Goal: Task Accomplishment & Management: Complete application form

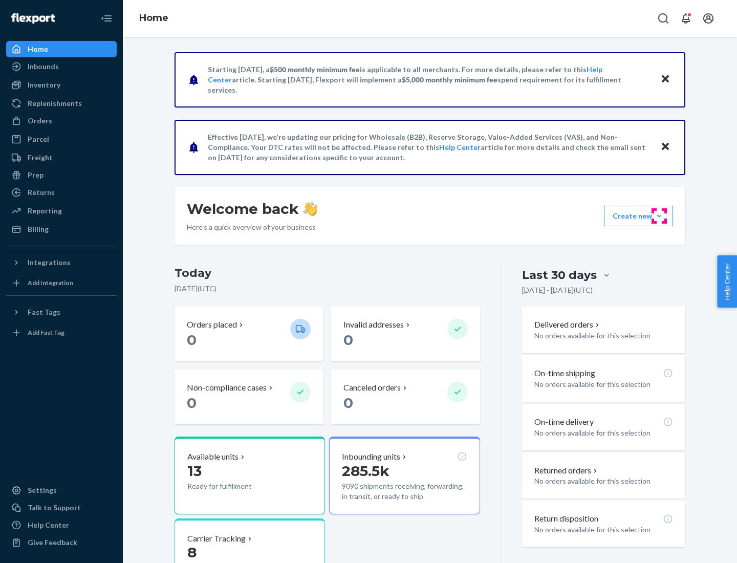
click at [659, 216] on button "Create new Create new inbound Create new order Create new product" at bounding box center [638, 216] width 69 height 20
click at [61, 67] on div "Inbounds" at bounding box center [61, 66] width 108 height 14
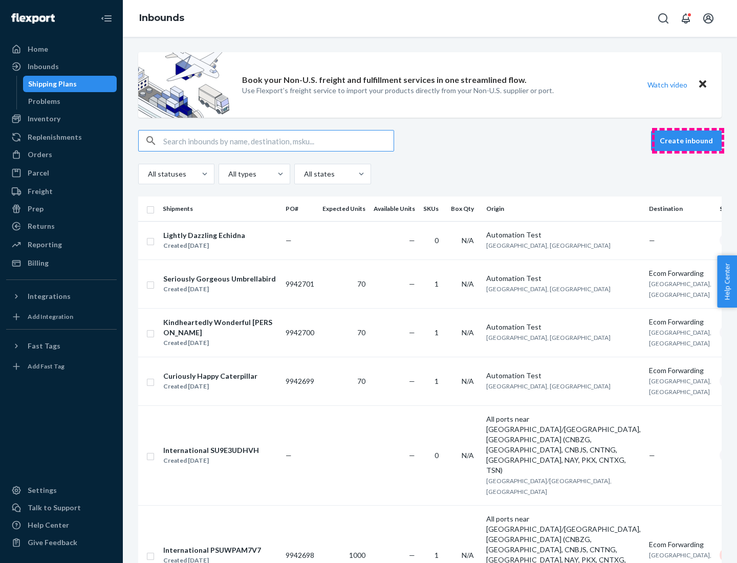
click at [688, 141] on button "Create inbound" at bounding box center [686, 140] width 71 height 20
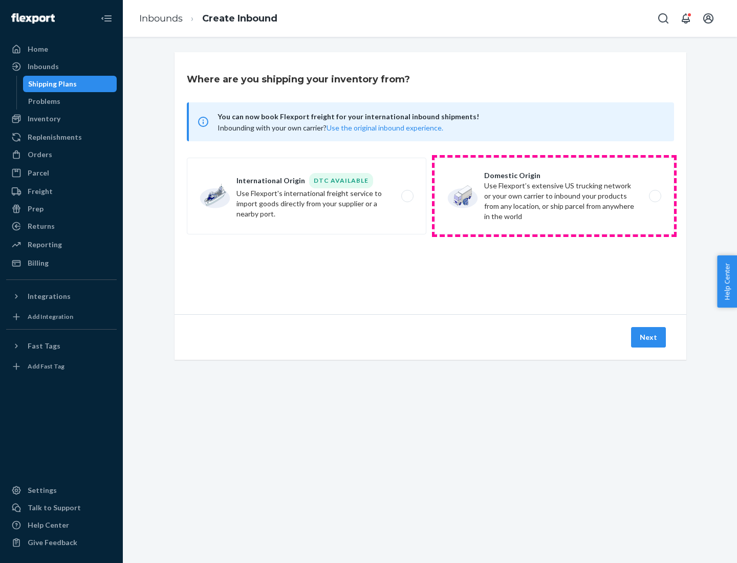
click at [554, 196] on label "Domestic Origin Use Flexport’s extensive US trucking network or your own carrie…" at bounding box center [553, 196] width 239 height 77
click at [655, 196] on input "Domestic Origin Use Flexport’s extensive US trucking network or your own carrie…" at bounding box center [658, 196] width 7 height 7
radio input "true"
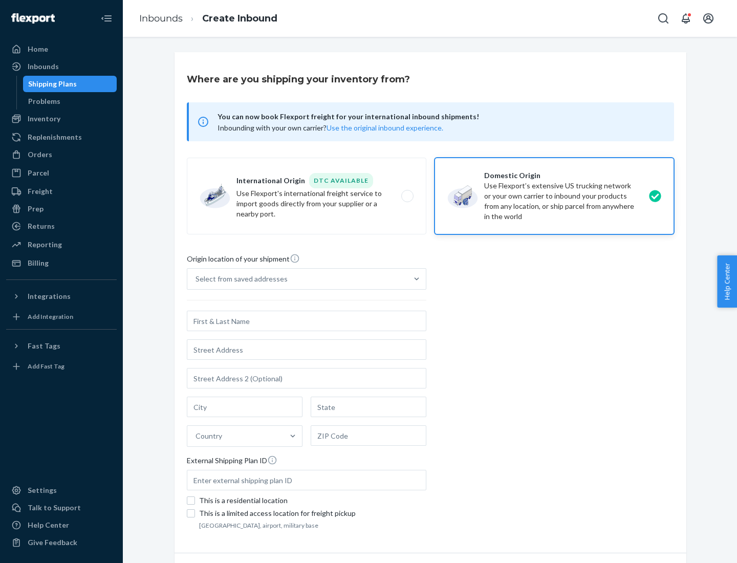
click at [239, 279] on div "Select from saved addresses" at bounding box center [241, 279] width 92 height 10
click at [197, 279] on input "Select from saved addresses" at bounding box center [195, 279] width 1 height 10
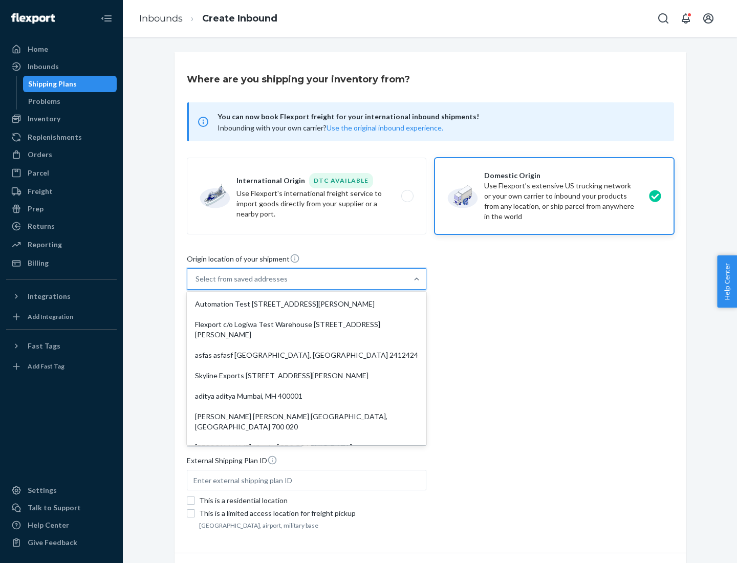
scroll to position [4, 0]
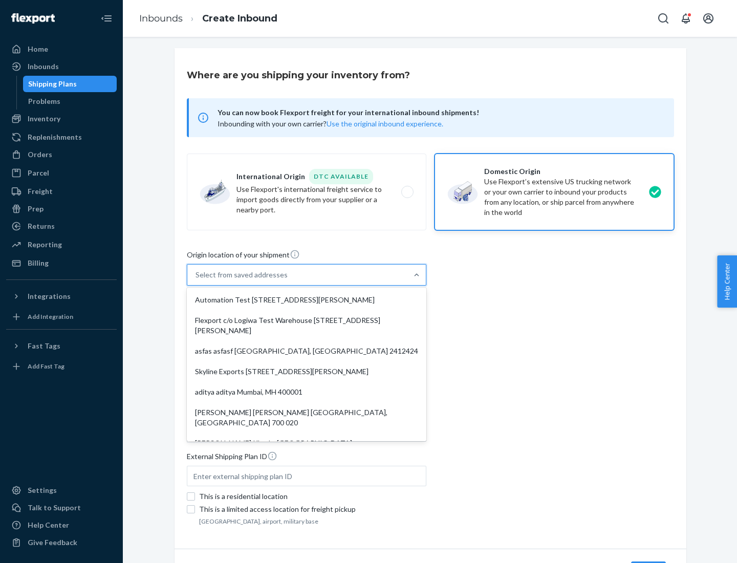
click at [307, 300] on div "Automation Test [STREET_ADDRESS][PERSON_NAME]" at bounding box center [306, 300] width 235 height 20
click at [197, 280] on input "option Automation Test [STREET_ADDRESS][PERSON_NAME]. 9 results available. Use …" at bounding box center [195, 275] width 1 height 10
type input "Automation Test"
type input "9th Floor"
type input "[GEOGRAPHIC_DATA]"
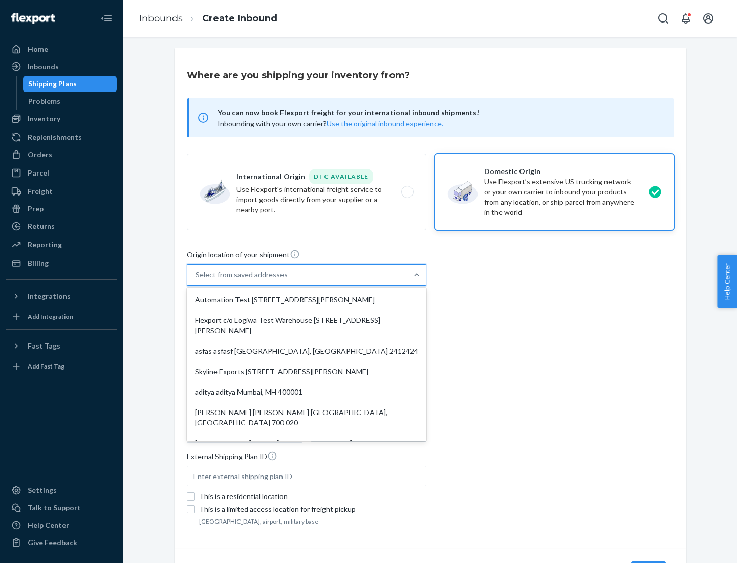
type input "CA"
type input "94104"
type input "[STREET_ADDRESS][PERSON_NAME]"
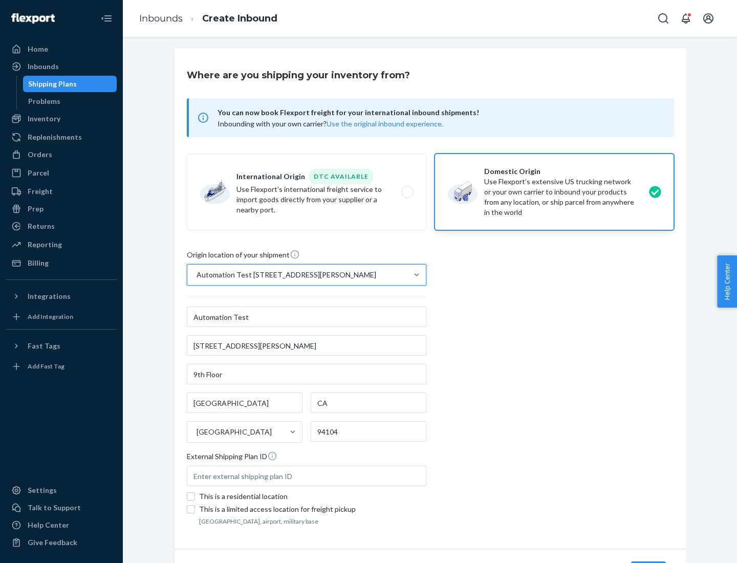
scroll to position [60, 0]
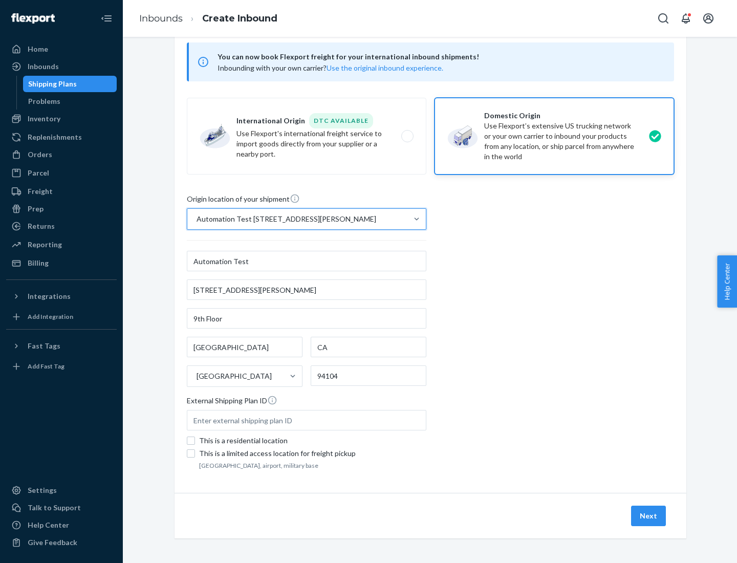
click at [649, 516] on button "Next" at bounding box center [648, 516] width 35 height 20
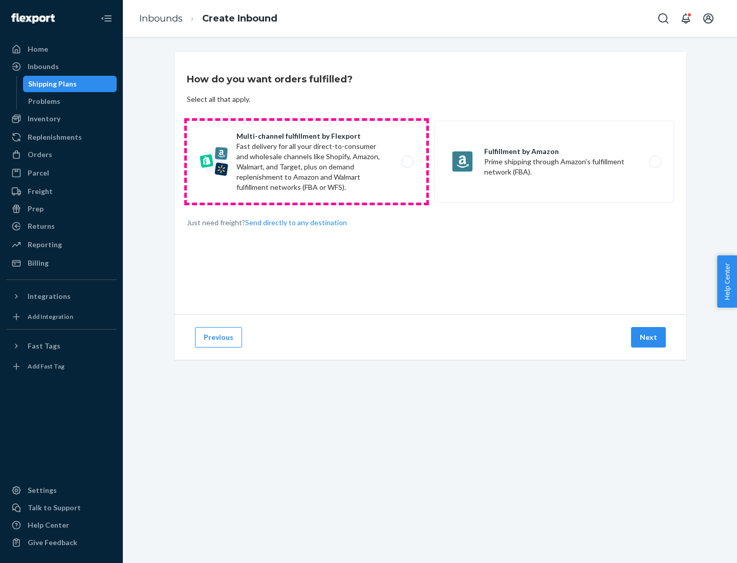
click at [307, 162] on label "Multi-channel fulfillment by Flexport Fast delivery for all your direct-to-cons…" at bounding box center [306, 162] width 239 height 82
click at [407, 162] on input "Multi-channel fulfillment by Flexport Fast delivery for all your direct-to-cons…" at bounding box center [410, 162] width 7 height 7
radio input "true"
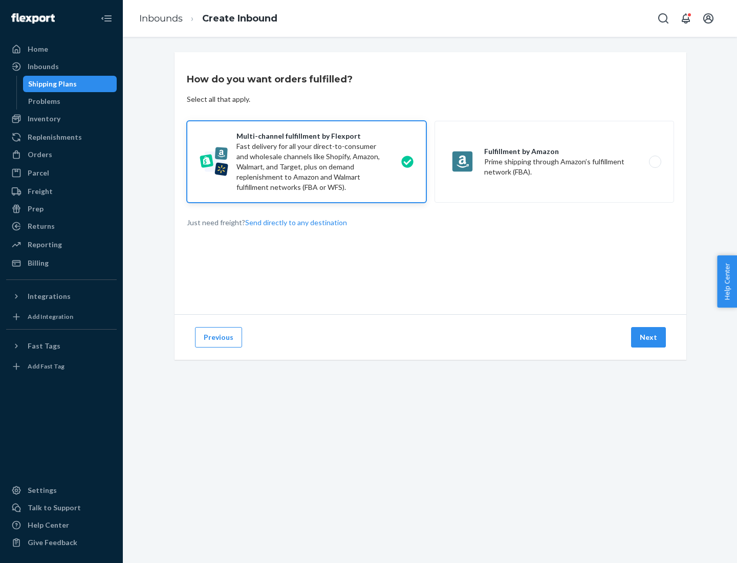
click at [649, 337] on button "Next" at bounding box center [648, 337] width 35 height 20
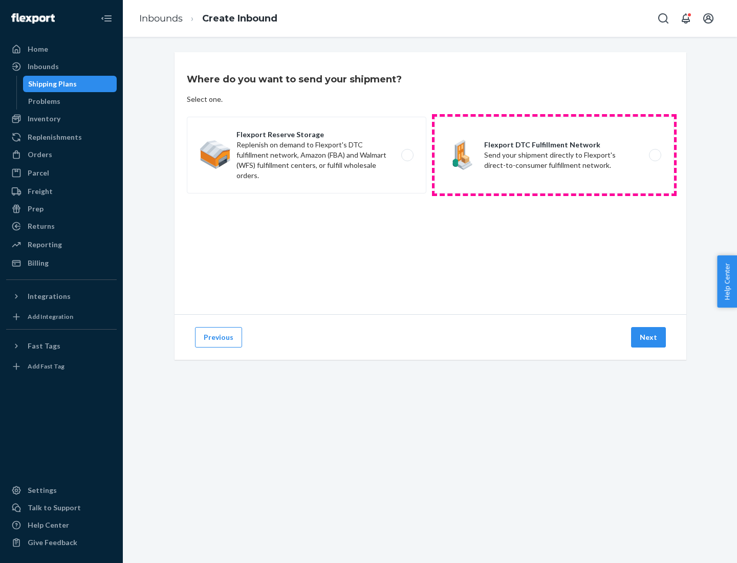
click at [554, 155] on label "Flexport DTC Fulfillment Network Send your shipment directly to Flexport's dire…" at bounding box center [553, 155] width 239 height 77
click at [655, 155] on input "Flexport DTC Fulfillment Network Send your shipment directly to Flexport's dire…" at bounding box center [658, 155] width 7 height 7
radio input "true"
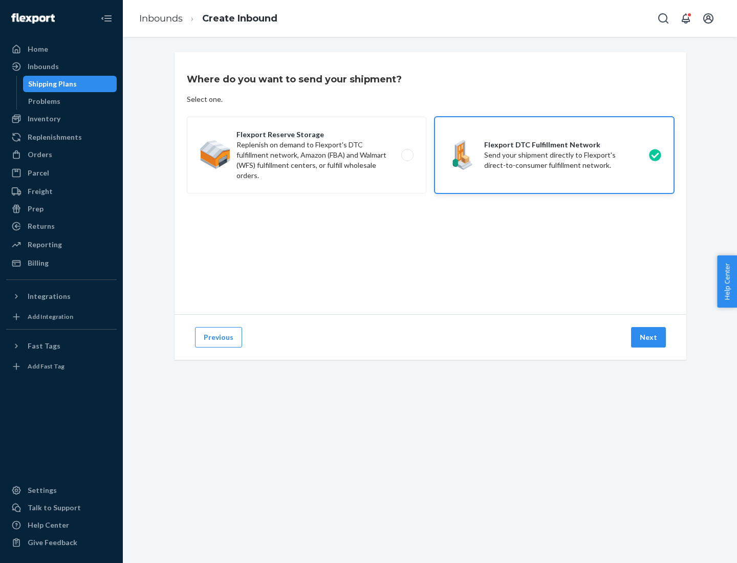
click at [649, 337] on button "Next" at bounding box center [648, 337] width 35 height 20
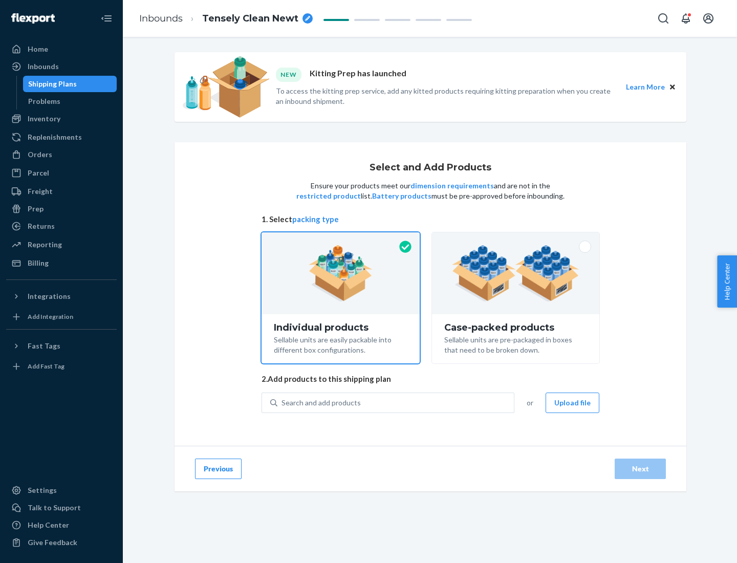
click at [516, 273] on img at bounding box center [515, 273] width 127 height 56
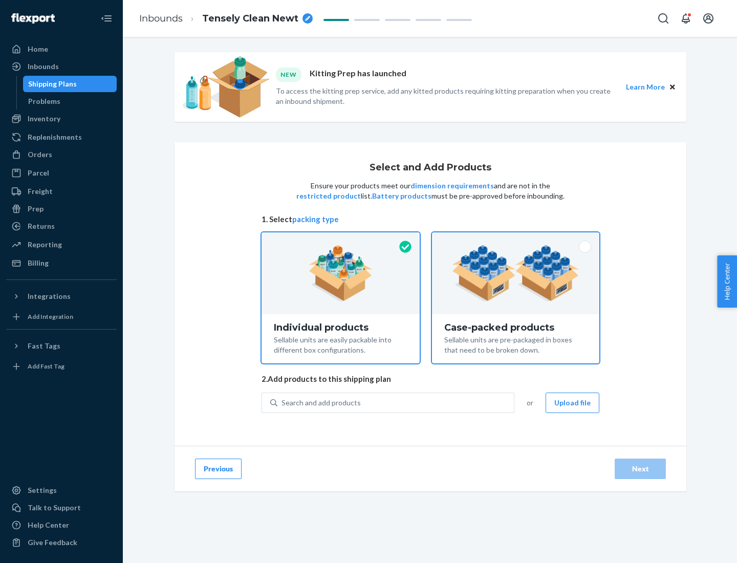
click at [516, 239] on input "Case-packed products Sellable units are pre-packaged in boxes that need to be b…" at bounding box center [515, 235] width 7 height 7
radio input "true"
radio input "false"
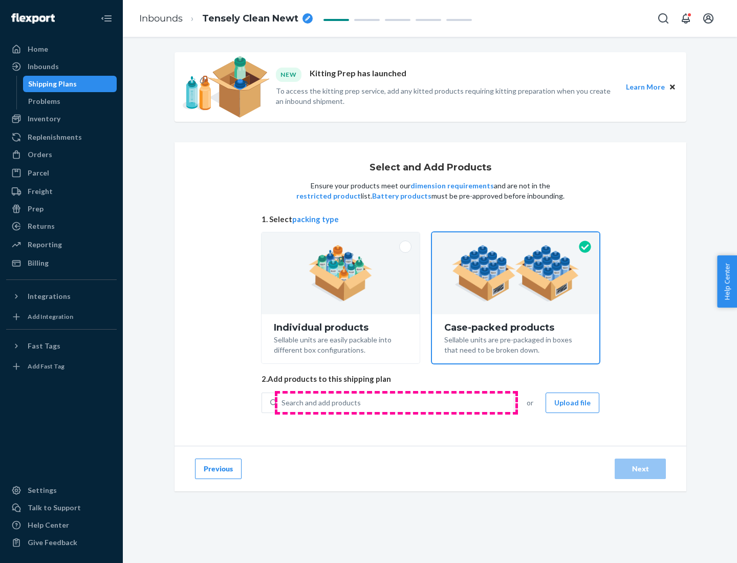
click at [396, 402] on div "Search and add products" at bounding box center [395, 403] width 236 height 18
click at [282, 402] on input "Search and add products" at bounding box center [281, 403] width 1 height 10
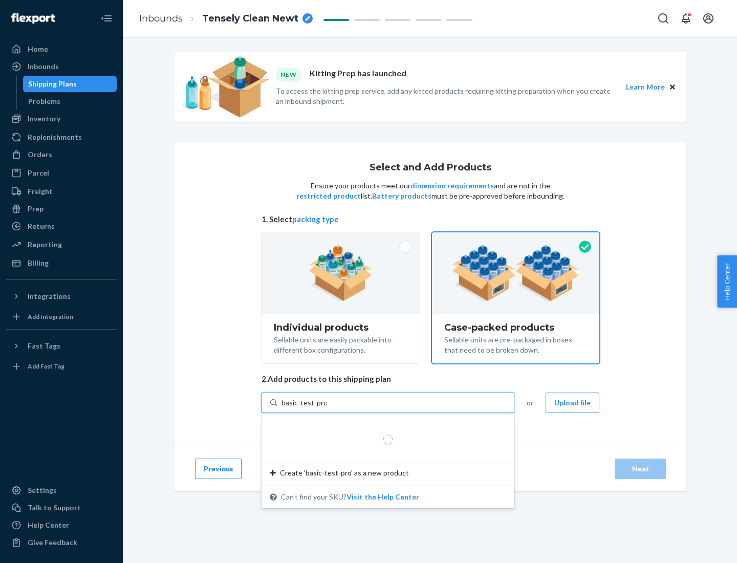
type input "basic-test-product-1"
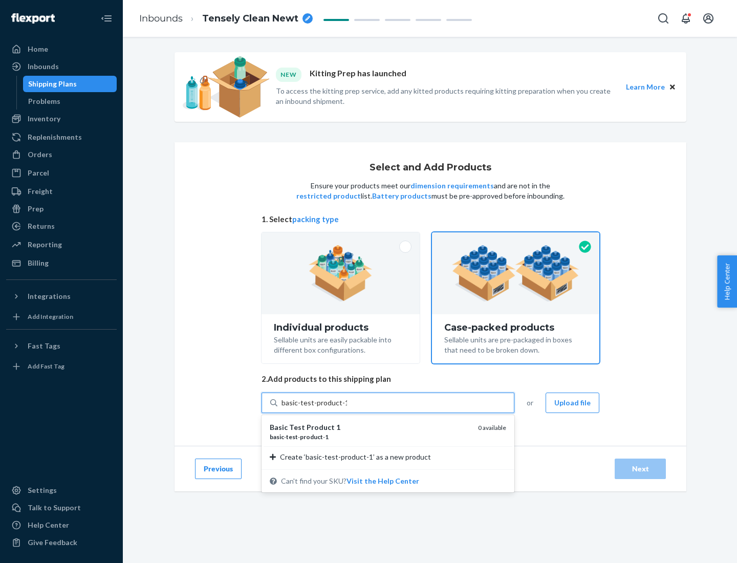
click at [370, 437] on div "basic - test - product - 1" at bounding box center [370, 436] width 200 height 9
click at [347, 408] on input "basic-test-product-1" at bounding box center [314, 403] width 66 height 10
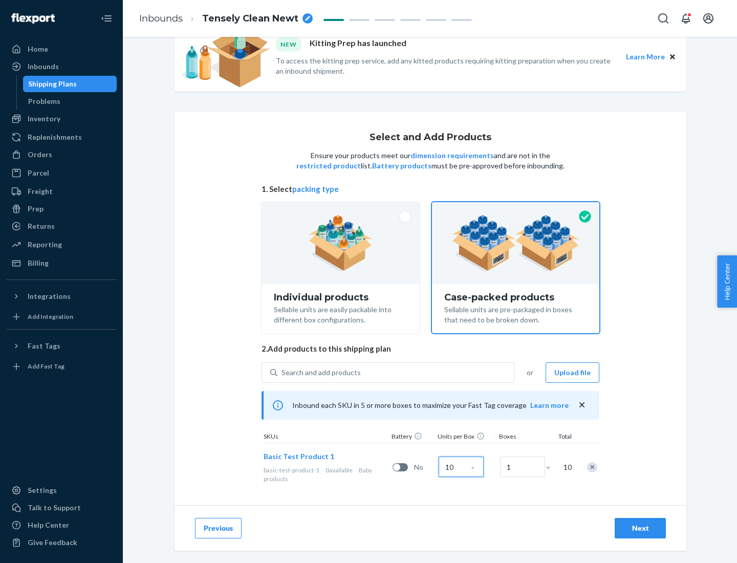
scroll to position [37, 0]
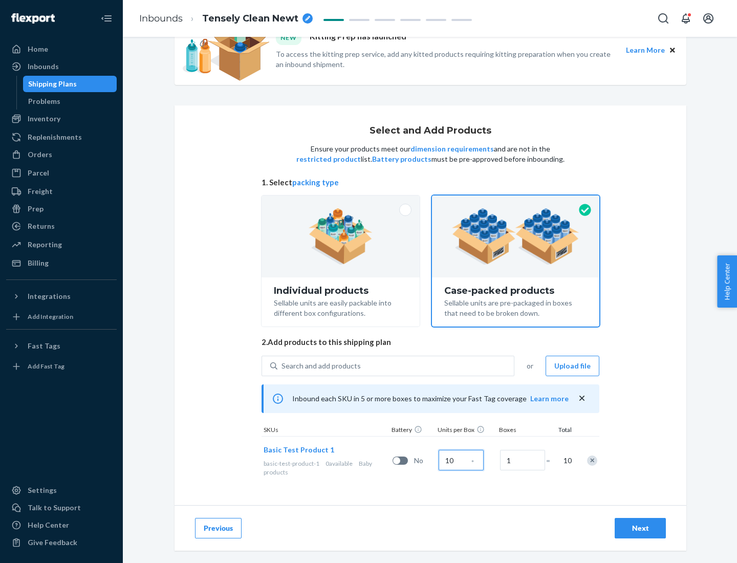
type input "10"
type input "7"
click at [640, 528] on div "Next" at bounding box center [640, 528] width 34 height 10
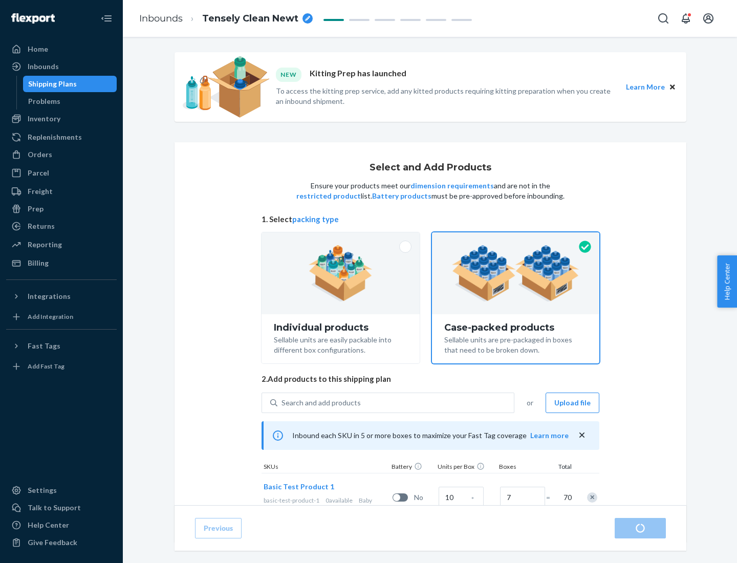
radio input "true"
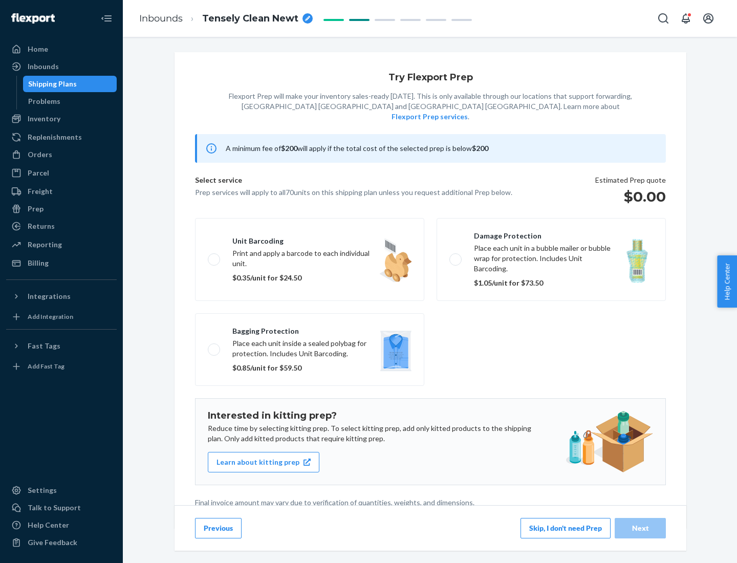
scroll to position [3, 0]
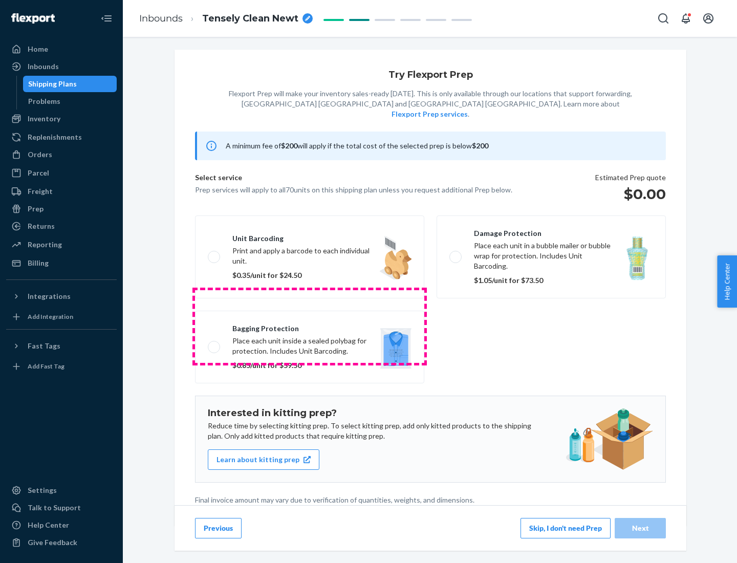
click at [310, 326] on label "Bagging protection Place each unit inside a sealed polybag for protection. Incl…" at bounding box center [309, 347] width 229 height 73
click at [214, 343] on input "Bagging protection Place each unit inside a sealed polybag for protection. Incl…" at bounding box center [211, 346] width 7 height 7
checkbox input "true"
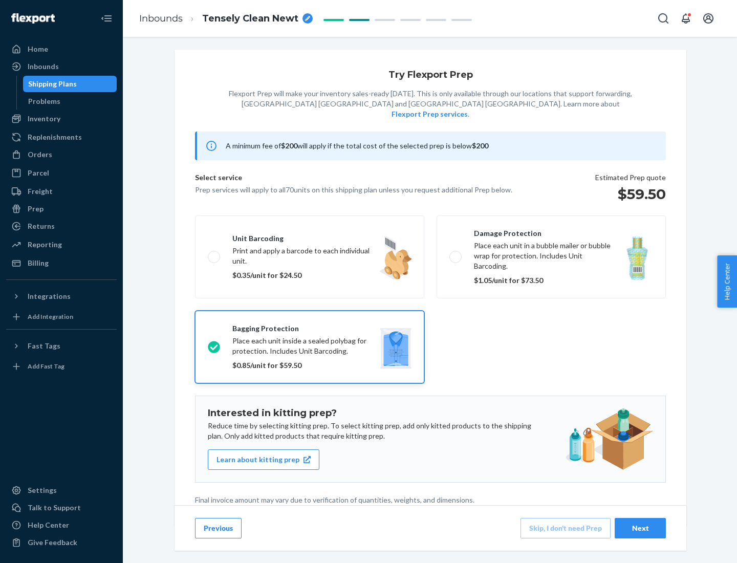
click at [640, 528] on div "Next" at bounding box center [640, 528] width 34 height 10
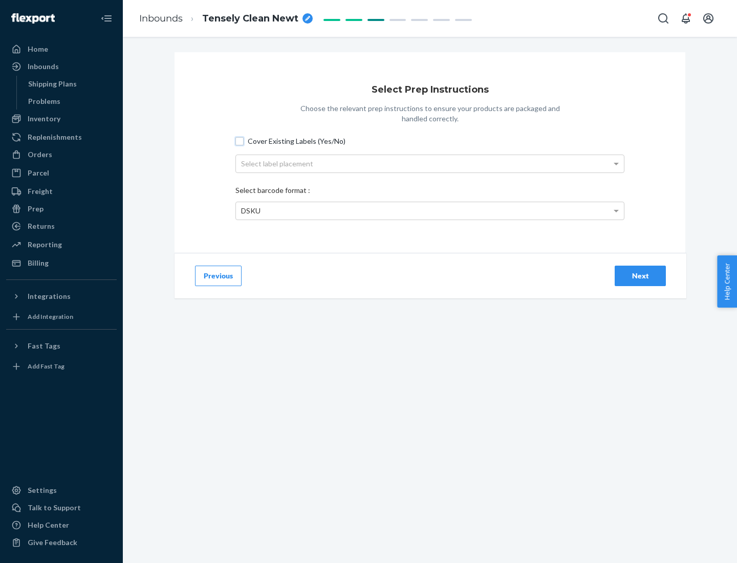
click at [239, 141] on input "Cover Existing Labels (Yes/No)" at bounding box center [239, 141] width 8 height 8
checkbox input "true"
click at [430, 163] on div "Select label placement" at bounding box center [430, 163] width 388 height 17
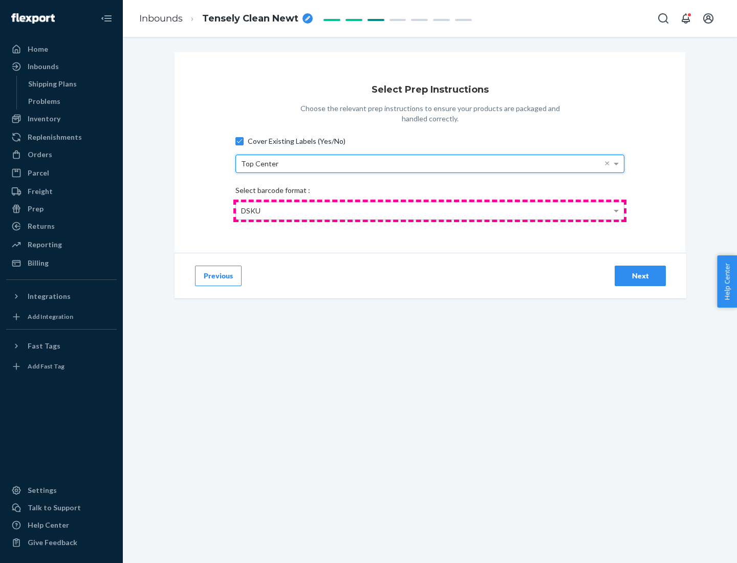
click at [430, 210] on div "DSKU" at bounding box center [430, 210] width 388 height 17
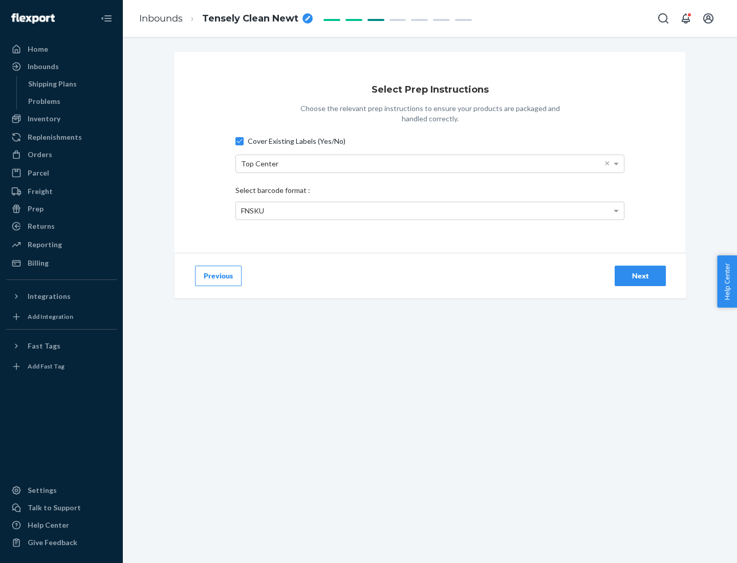
click at [640, 275] on div "Next" at bounding box center [640, 276] width 34 height 10
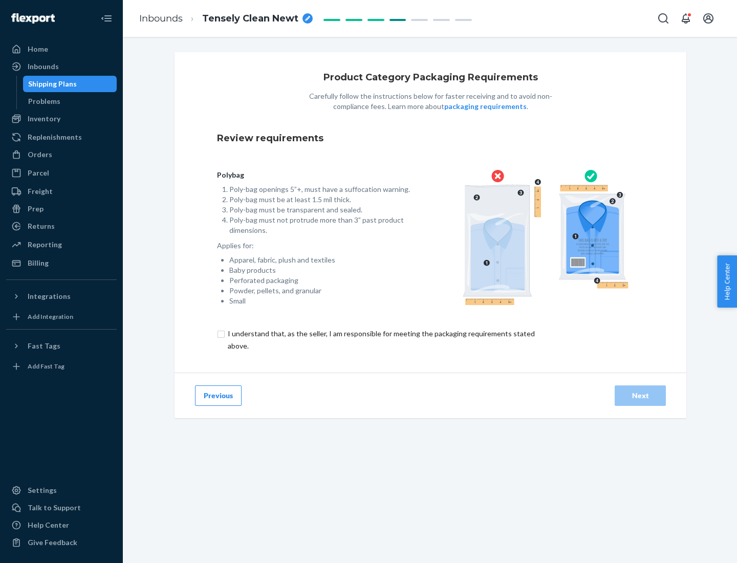
click at [380, 339] on input "checkbox" at bounding box center [387, 340] width 340 height 25
checkbox input "true"
click at [640, 395] on div "Next" at bounding box center [640, 395] width 34 height 10
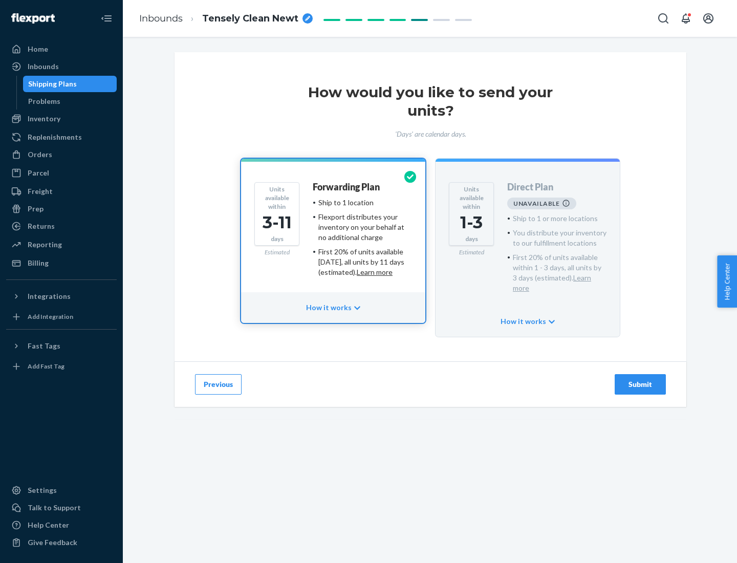
click at [347, 187] on h4 "Forwarding Plan" at bounding box center [346, 187] width 67 height 10
click at [640, 379] on div "Submit" at bounding box center [640, 384] width 34 height 10
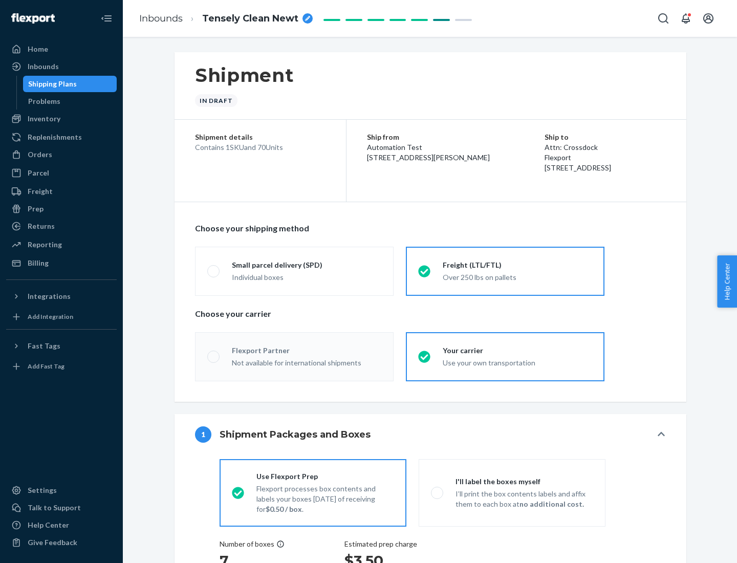
radio input "true"
radio input "false"
radio input "true"
radio input "false"
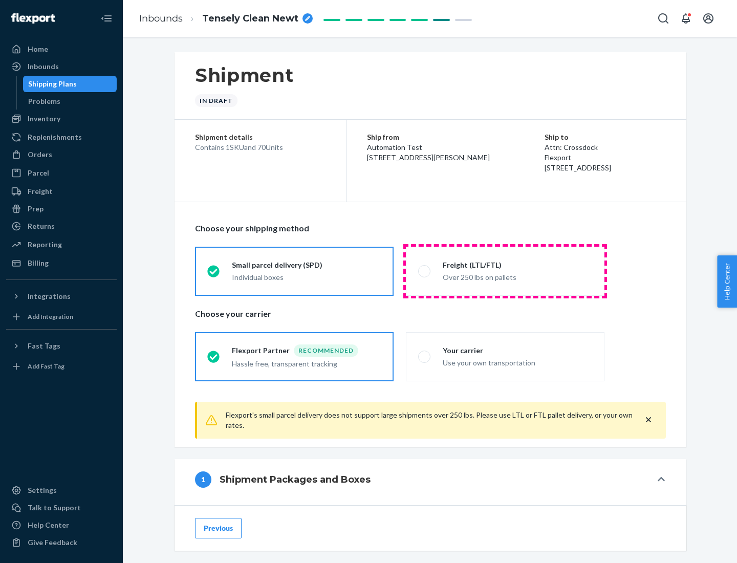
click at [505, 271] on div "Over 250 lbs on pallets" at bounding box center [517, 276] width 149 height 12
click at [425, 271] on input "Freight (LTL/FTL) Over 250 lbs on pallets" at bounding box center [421, 271] width 7 height 7
radio input "true"
radio input "false"
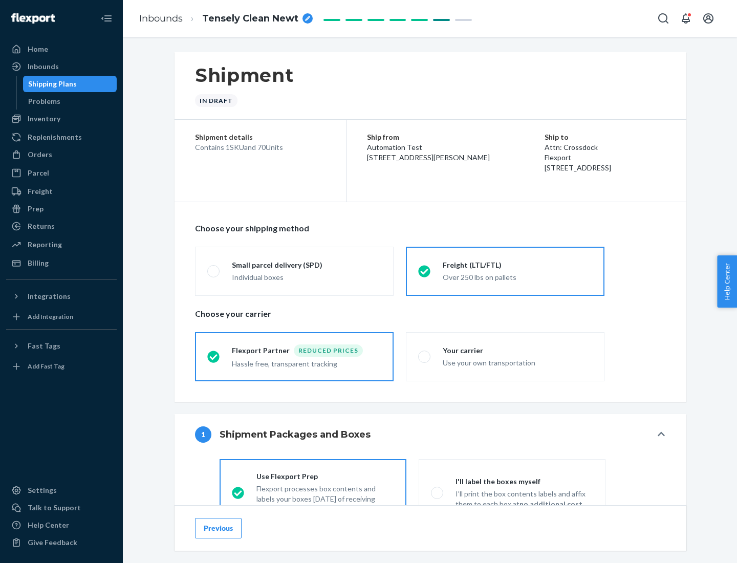
scroll to position [57, 0]
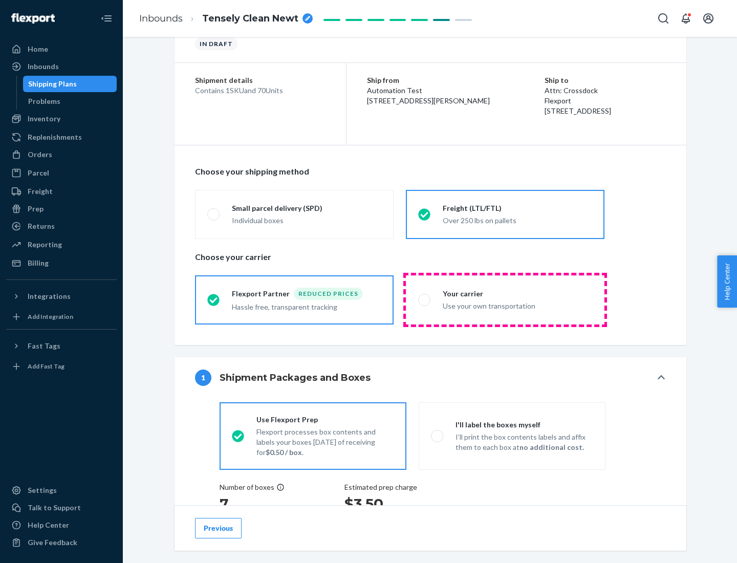
click at [505, 299] on div "Use your own transportation" at bounding box center [517, 305] width 149 height 12
click at [425, 299] on input "Your carrier Use your own transportation" at bounding box center [421, 299] width 7 height 7
radio input "true"
radio input "false"
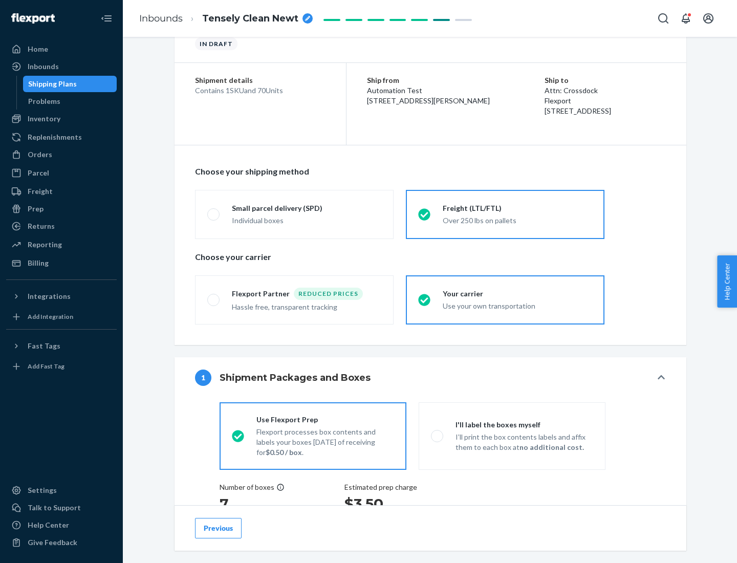
scroll to position [193, 0]
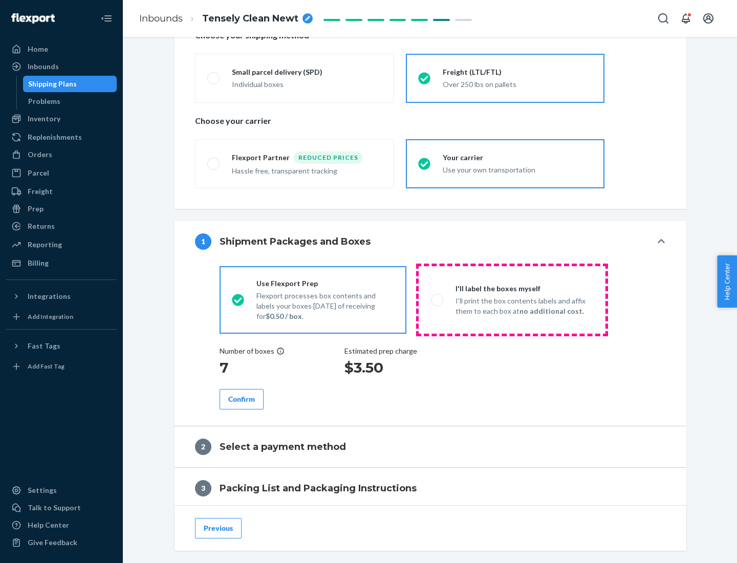
click at [512, 299] on p "I’ll print the box contents labels and affix them to each box at no additional …" at bounding box center [524, 306] width 138 height 20
click at [438, 299] on input "I'll label the boxes myself I’ll print the box contents labels and affix them t…" at bounding box center [434, 299] width 7 height 7
radio input "true"
radio input "false"
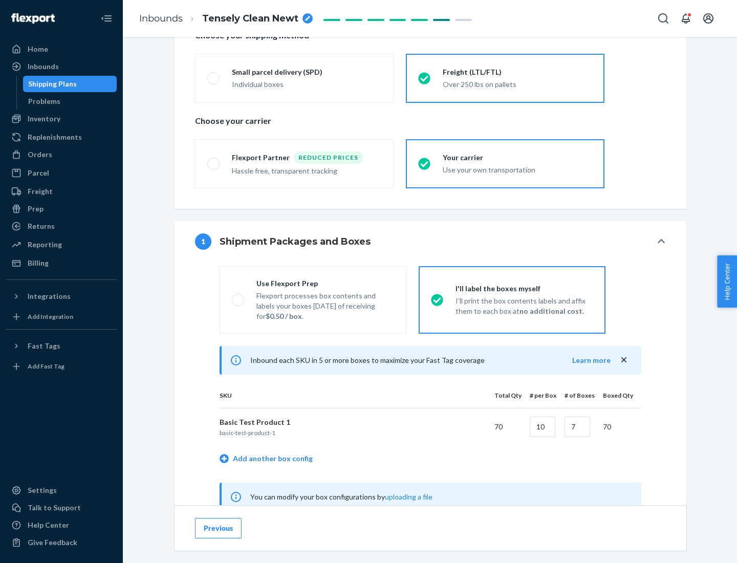
scroll to position [320, 0]
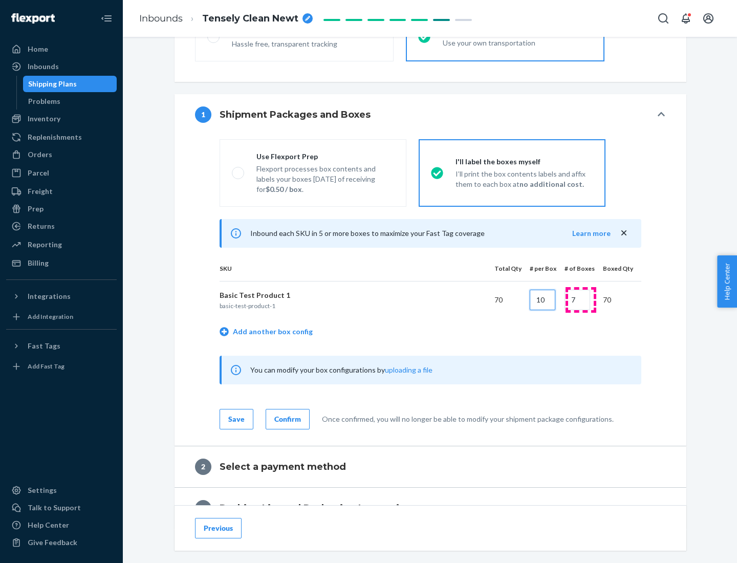
type input "10"
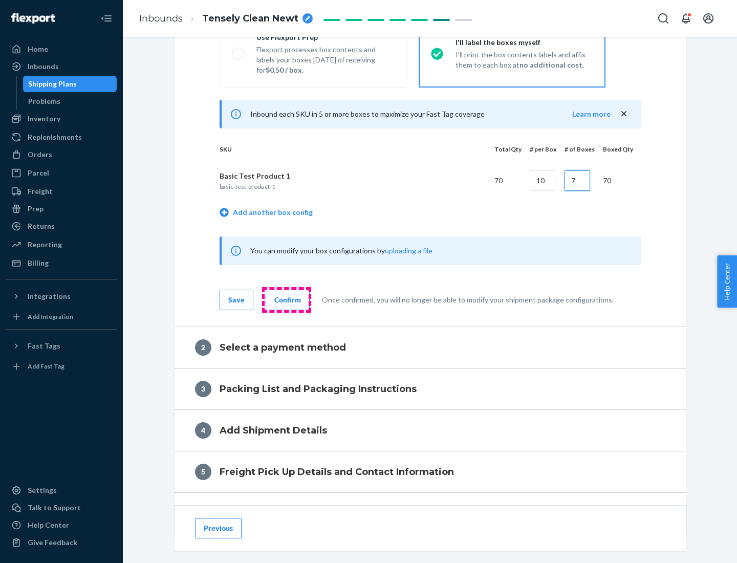
type input "7"
click at [286, 299] on div "Confirm" at bounding box center [287, 300] width 27 height 10
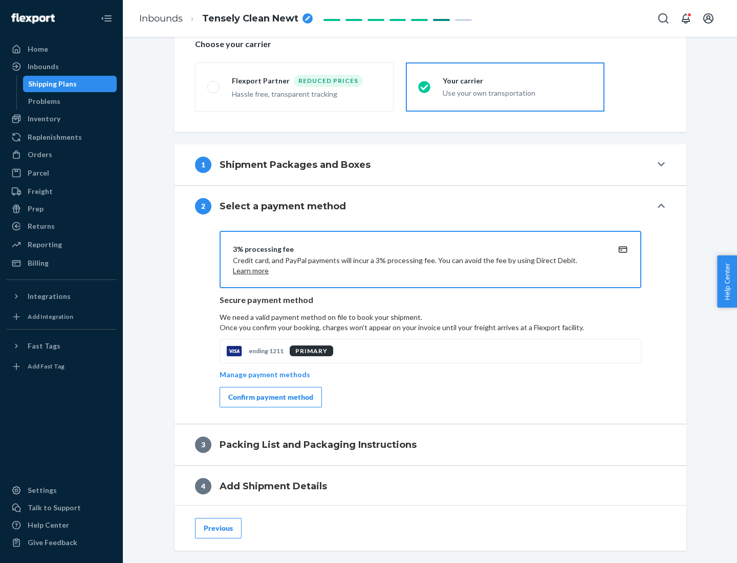
scroll to position [367, 0]
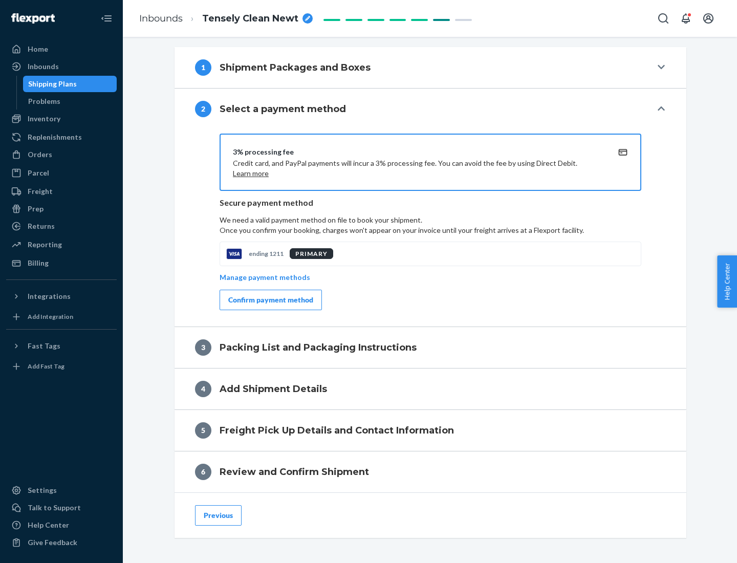
click at [270, 300] on div "Confirm payment method" at bounding box center [270, 300] width 85 height 10
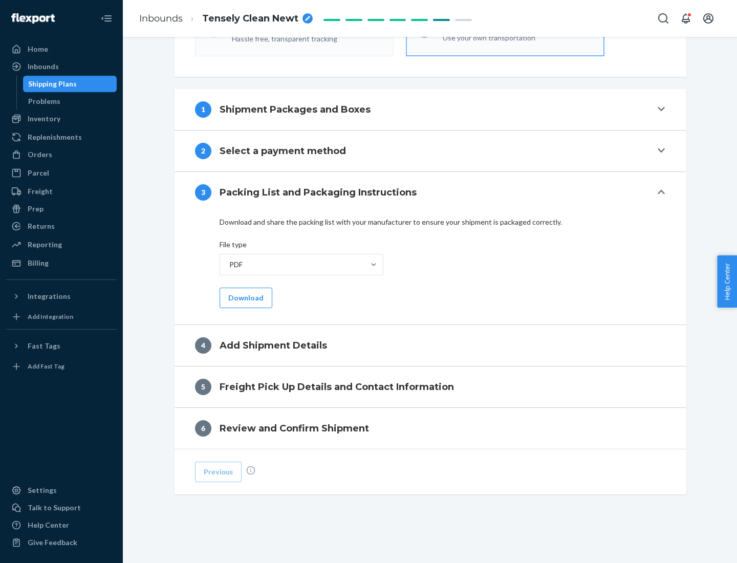
scroll to position [323, 0]
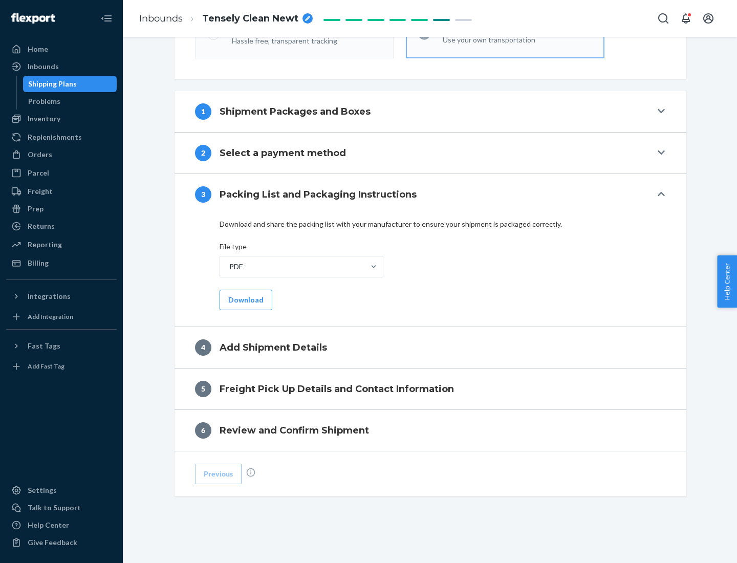
click at [245, 299] on button "Download" at bounding box center [246, 300] width 53 height 20
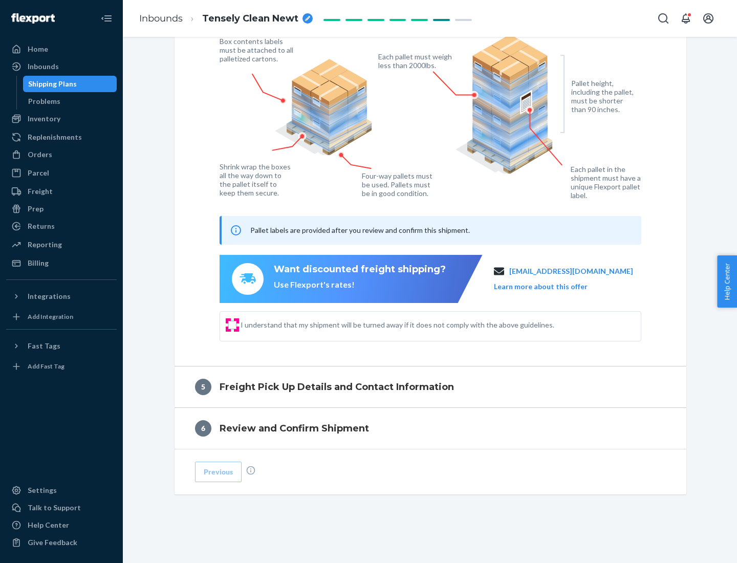
click at [232, 324] on input "I understand that my shipment will be turned away if it does not comply with th…" at bounding box center [232, 325] width 8 height 8
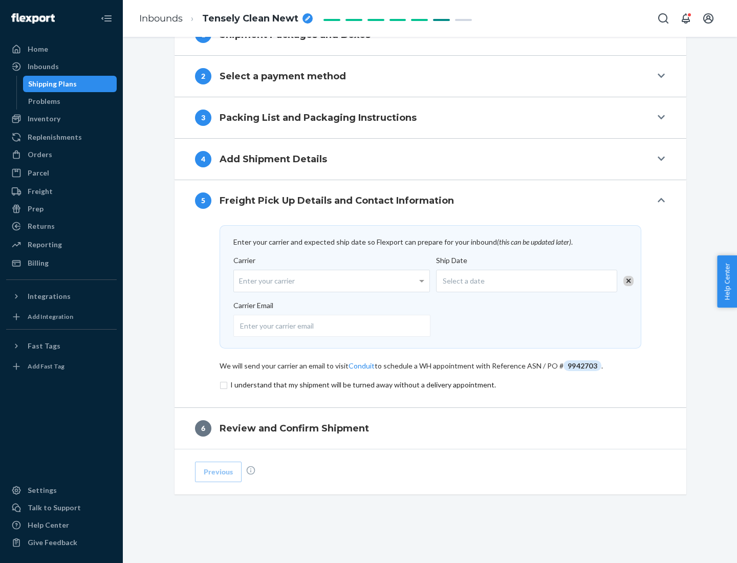
scroll to position [400, 0]
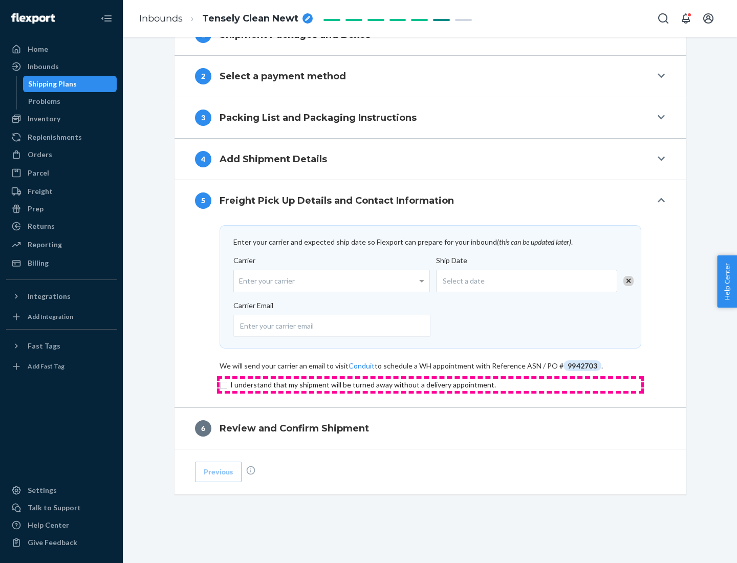
click at [430, 384] on input "checkbox" at bounding box center [431, 385] width 422 height 12
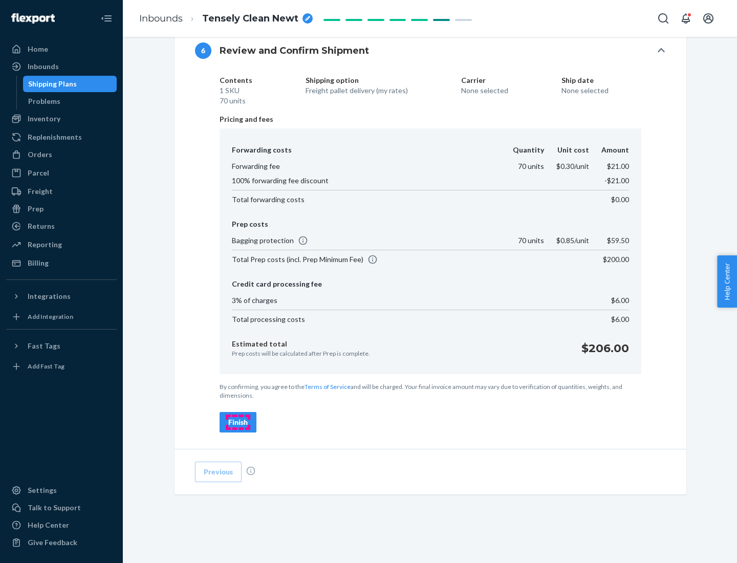
click at [238, 422] on div "Finish" at bounding box center [237, 422] width 19 height 10
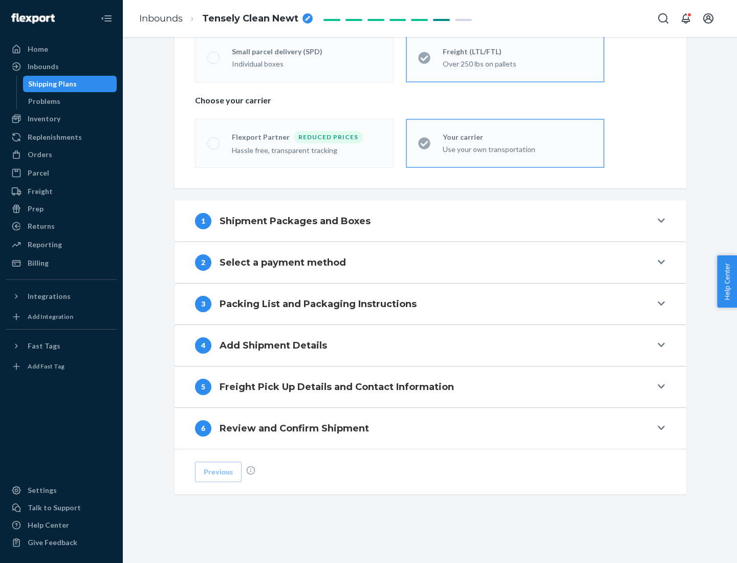
scroll to position [213, 0]
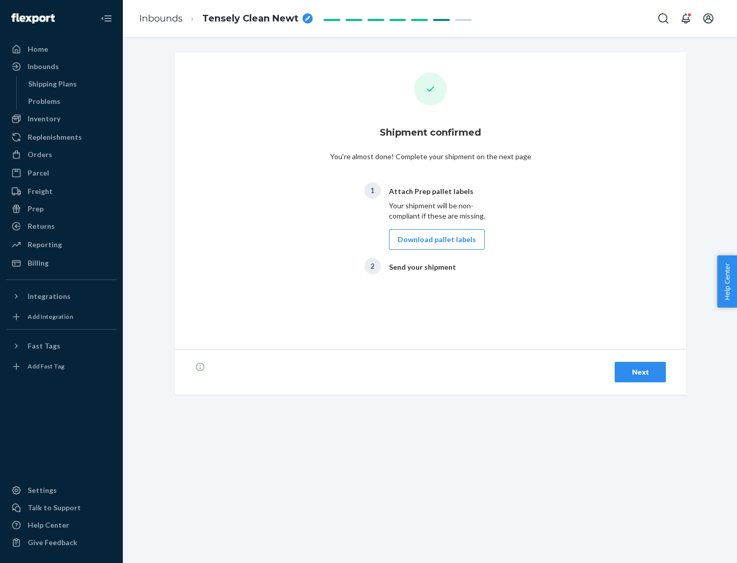
click at [434, 239] on button "Download pallet labels" at bounding box center [437, 239] width 96 height 20
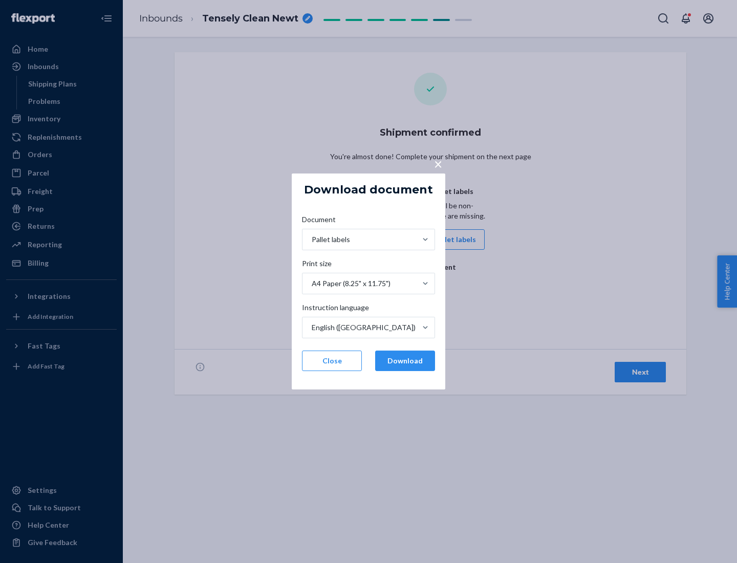
click at [405, 361] on button "Download" at bounding box center [405, 361] width 60 height 20
click at [438, 163] on span "×" at bounding box center [438, 163] width 8 height 17
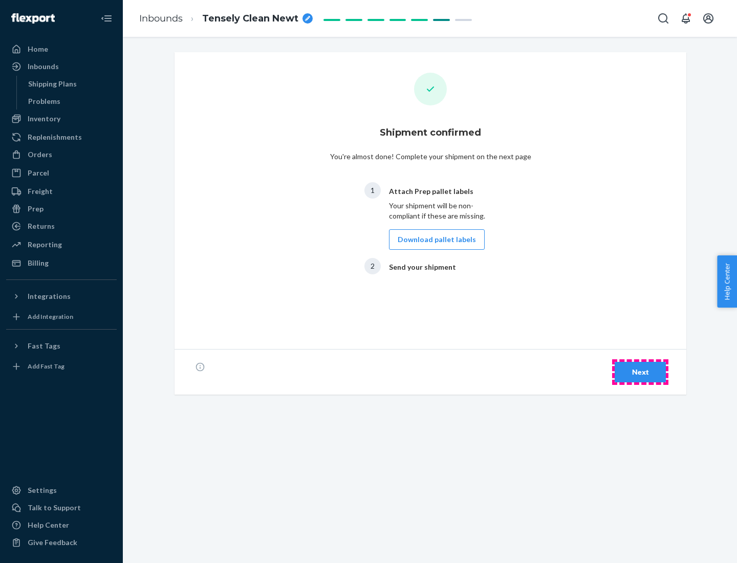
click at [640, 372] on div "Next" at bounding box center [640, 372] width 34 height 10
